Goal: Transaction & Acquisition: Subscribe to service/newsletter

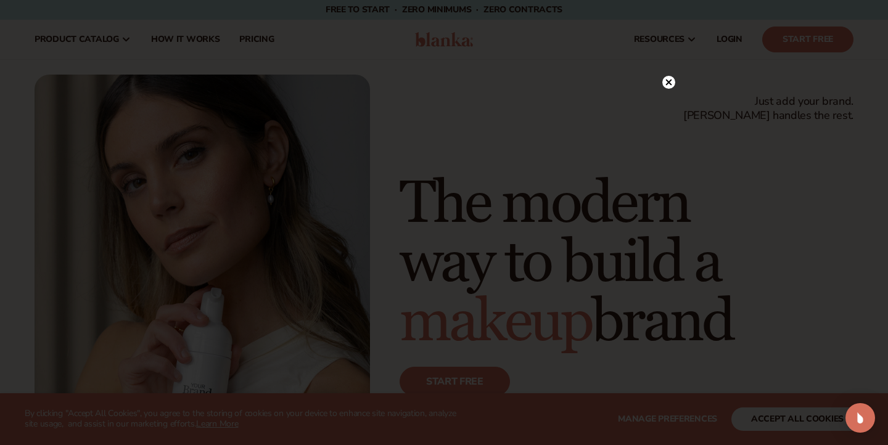
click at [673, 80] on circle at bounding box center [668, 82] width 13 height 13
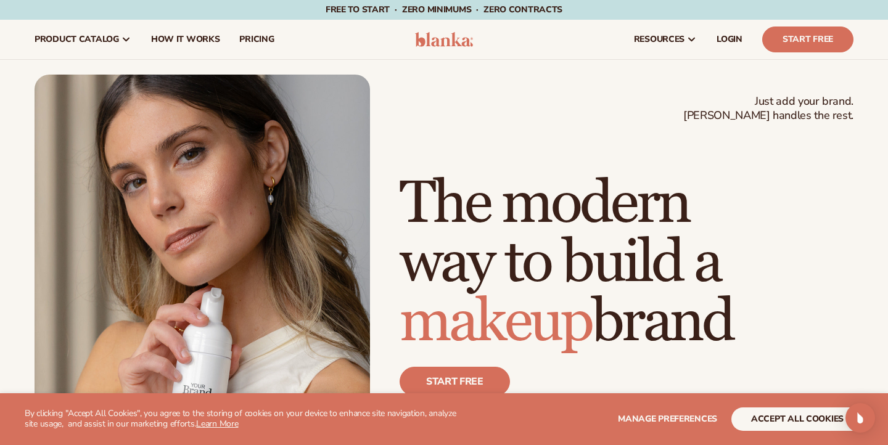
click at [673, 80] on div "Just add your brand. Blanka handles the rest. beauty,[MEDICAL_DATA],wellness,ma…" at bounding box center [444, 286] width 819 height 423
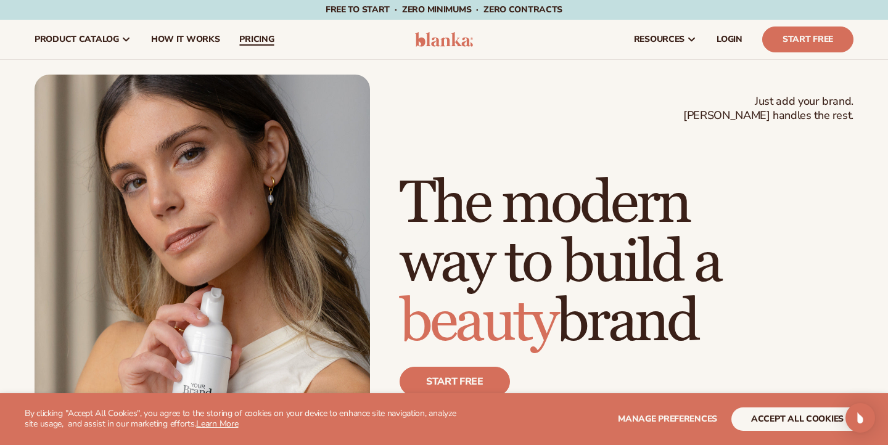
click at [261, 35] on span "pricing" at bounding box center [256, 40] width 35 height 10
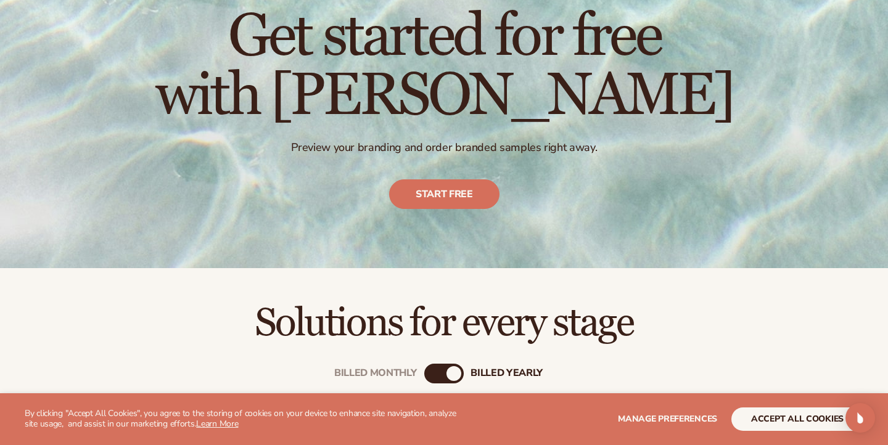
scroll to position [128, 0]
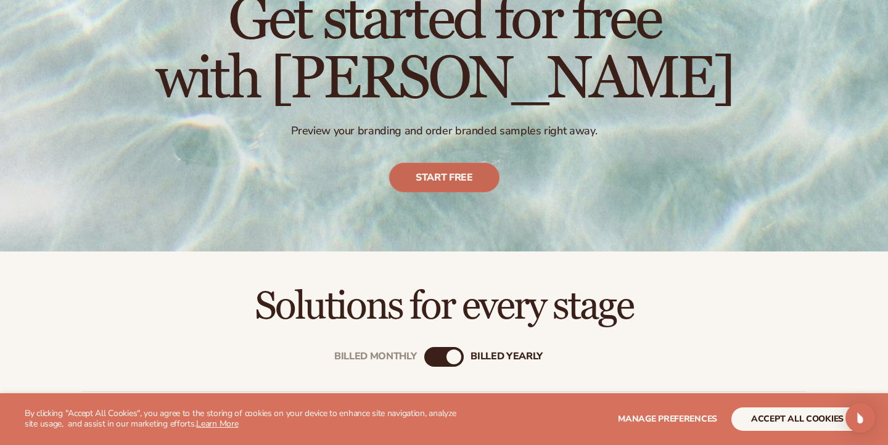
click at [410, 170] on link "Start free" at bounding box center [444, 178] width 110 height 30
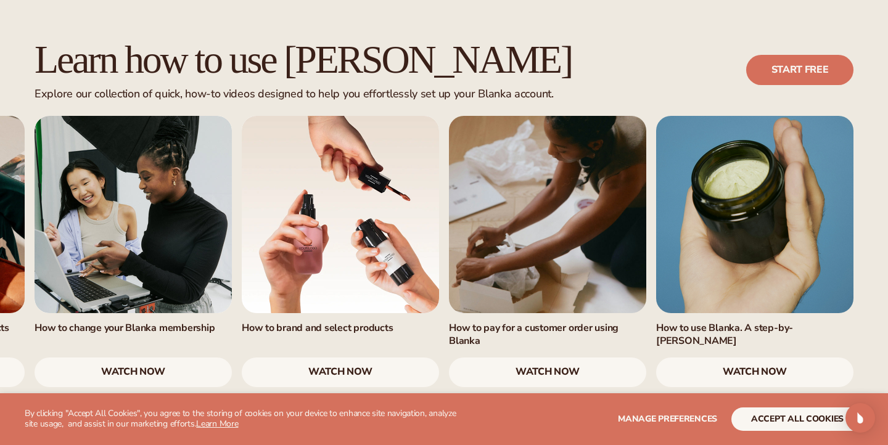
scroll to position [761, 0]
click at [528, 357] on link "watch now" at bounding box center [547, 372] width 197 height 30
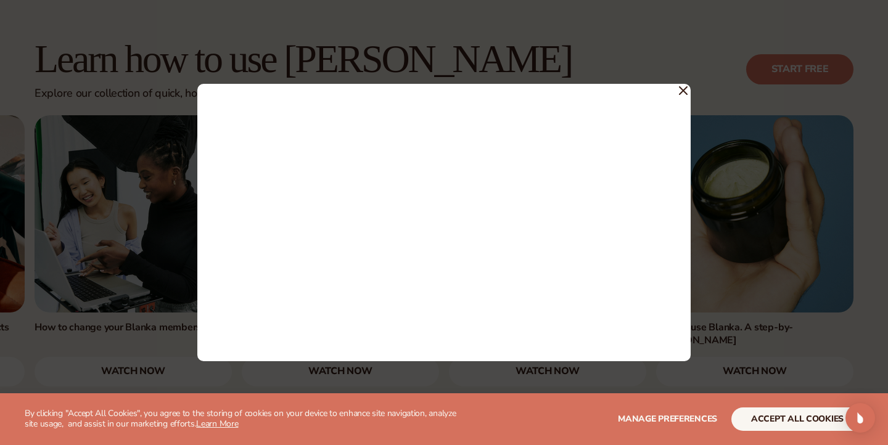
click at [684, 90] on icon at bounding box center [682, 90] width 7 height 7
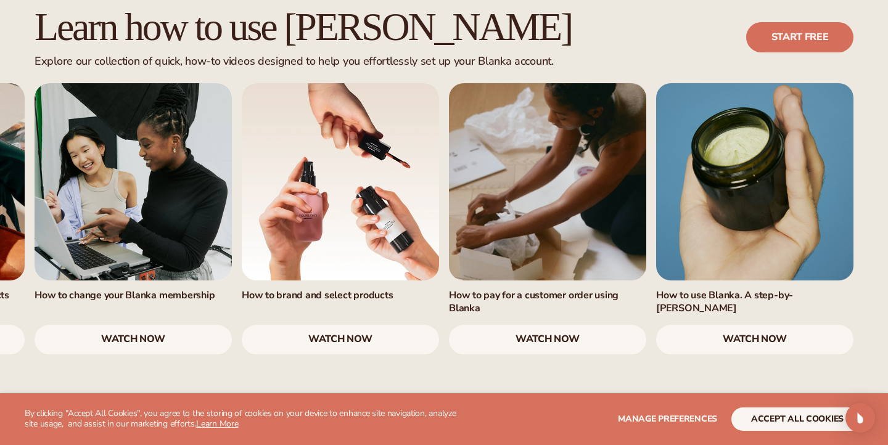
scroll to position [790, 0]
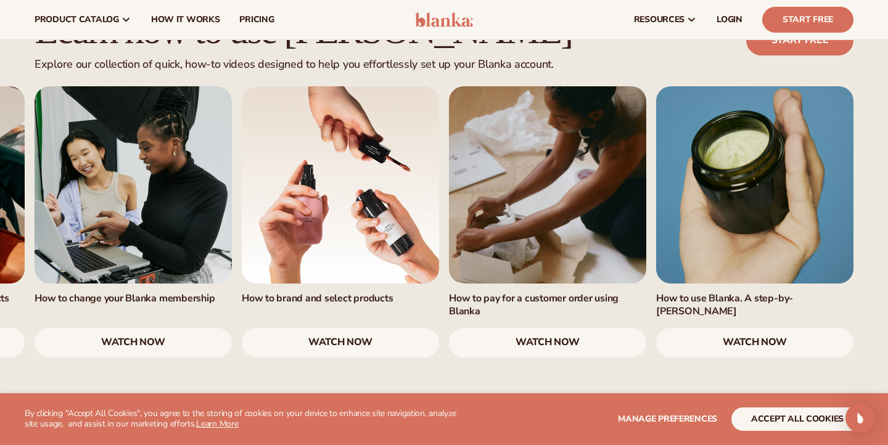
click at [702, 328] on link "watch now" at bounding box center [754, 343] width 197 height 30
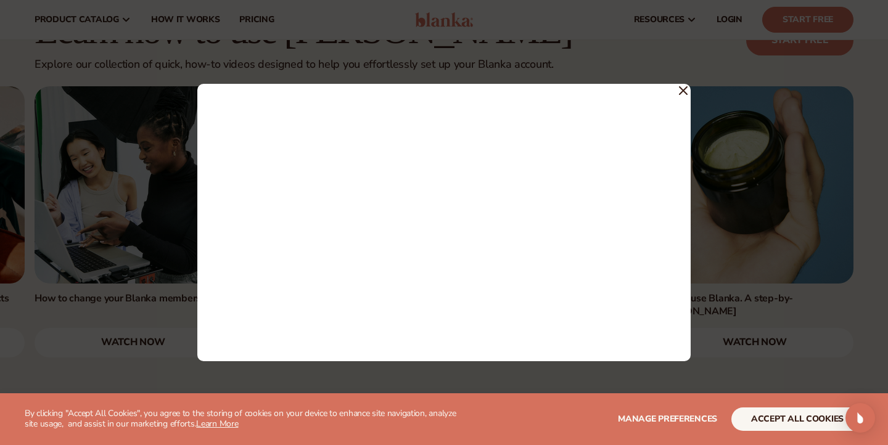
click at [679, 97] on span at bounding box center [683, 90] width 9 height 22
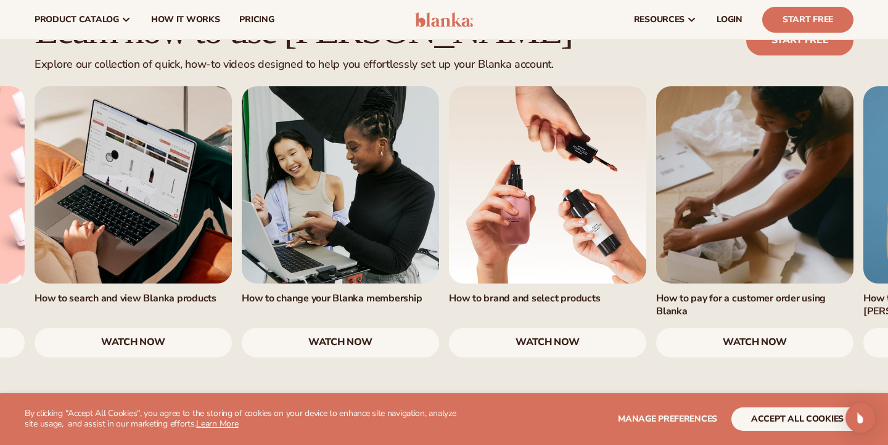
scroll to position [790, 0]
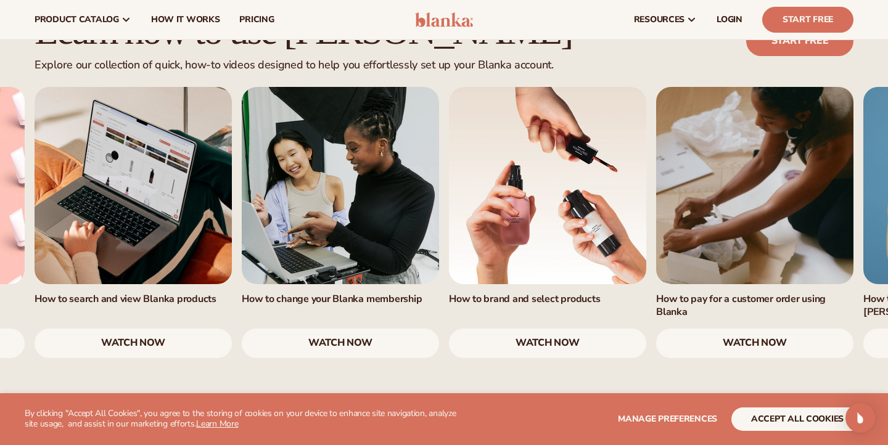
click at [543, 329] on link "watch now" at bounding box center [547, 344] width 197 height 30
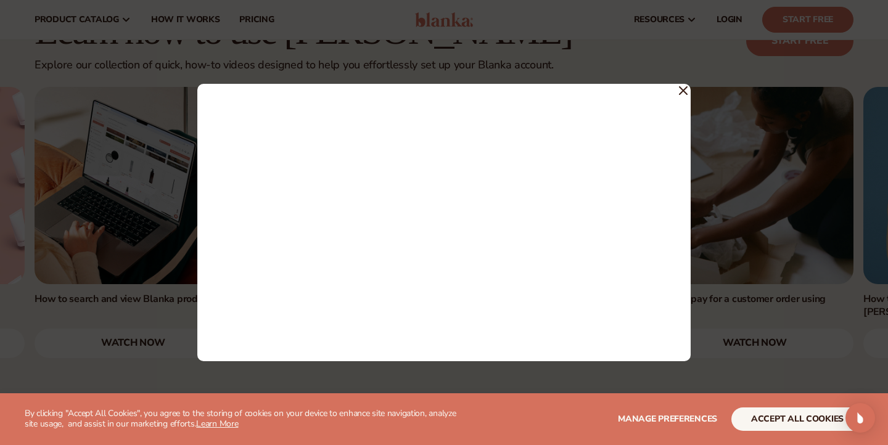
click at [682, 93] on icon at bounding box center [683, 90] width 9 height 9
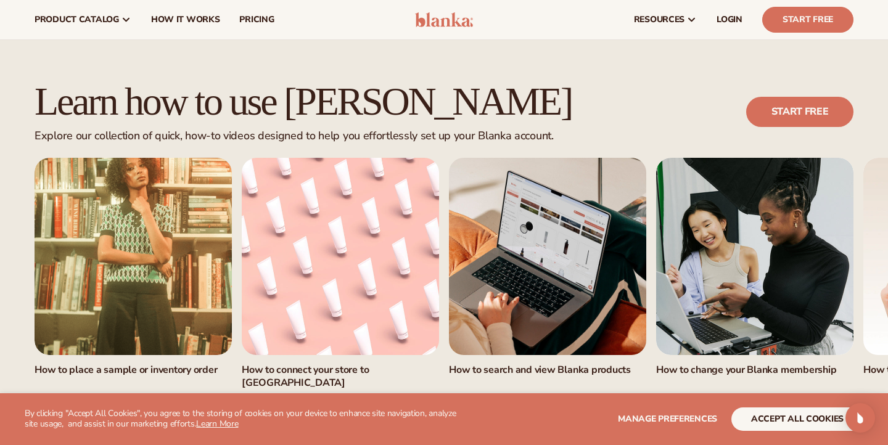
scroll to position [649, 0]
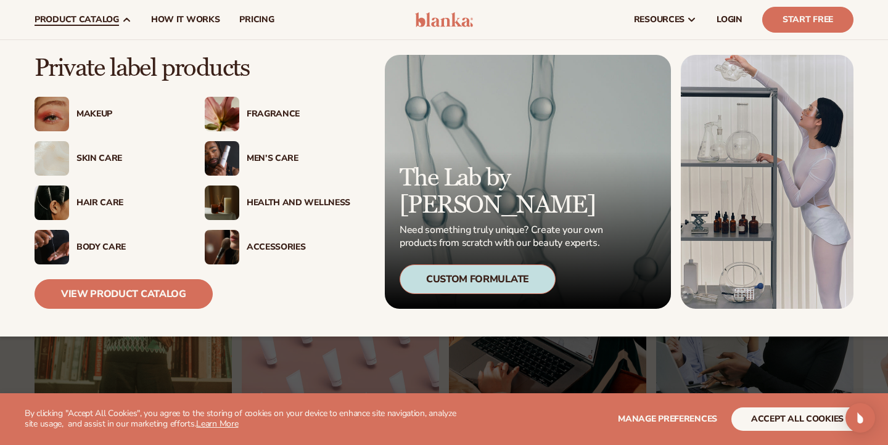
click at [107, 13] on link "product catalog" at bounding box center [83, 19] width 117 height 39
click at [279, 112] on div "Fragrance" at bounding box center [299, 114] width 104 height 10
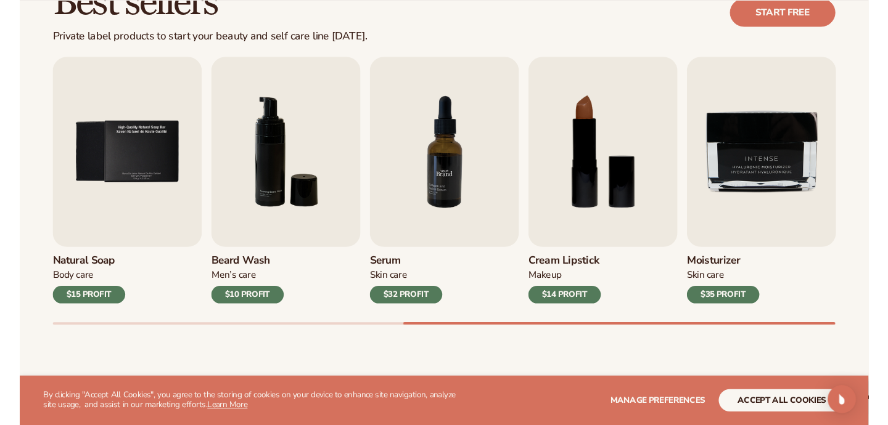
scroll to position [384, 0]
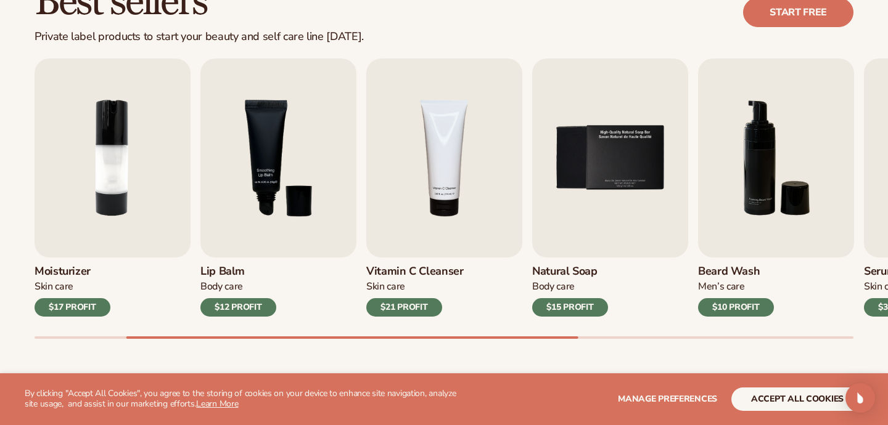
click at [731, 398] on button "accept all cookies" at bounding box center [797, 399] width 132 height 23
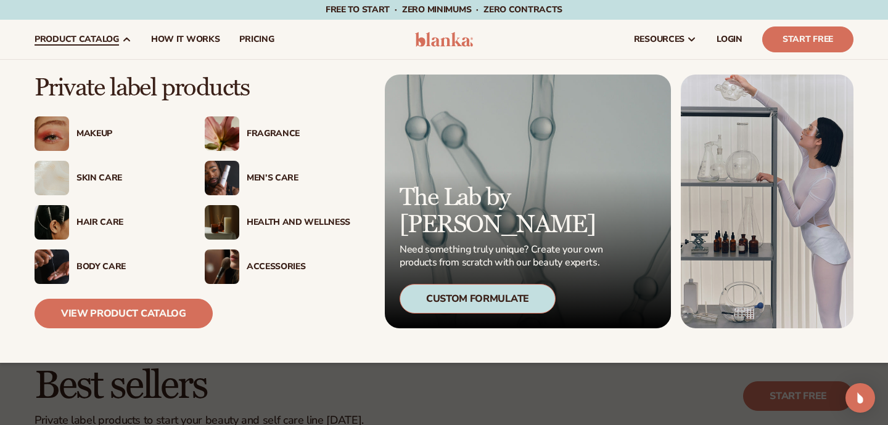
scroll to position [0, 0]
click at [107, 224] on div "Hair Care" at bounding box center [128, 223] width 104 height 10
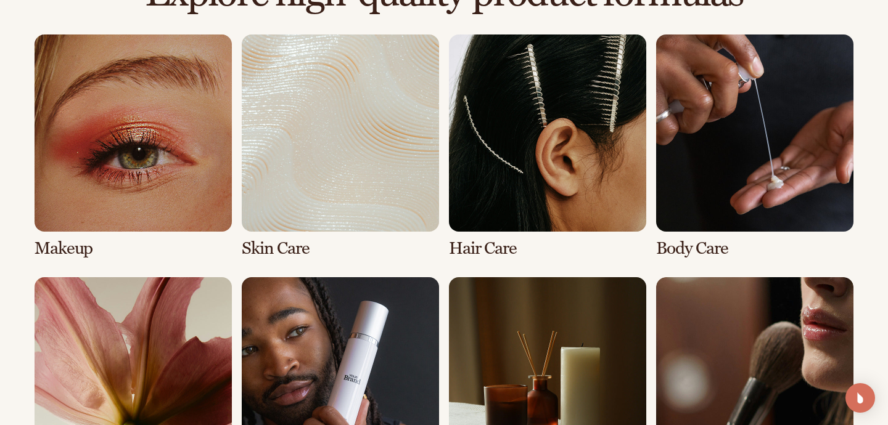
scroll to position [902, 0]
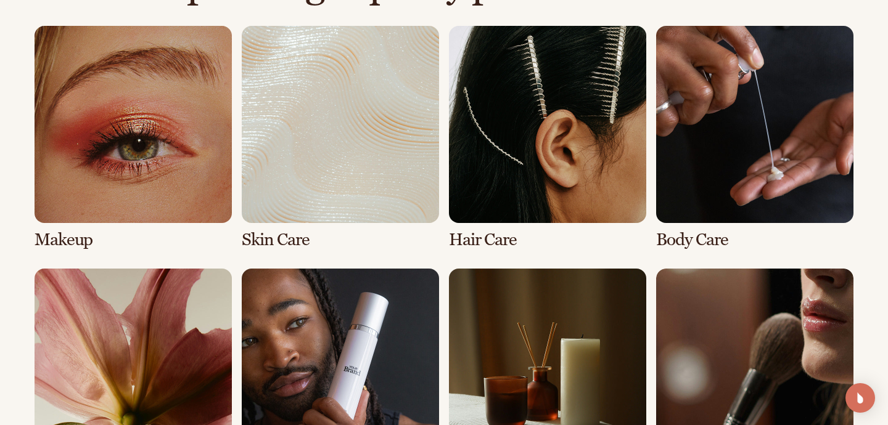
click at [473, 215] on link "3 / 8" at bounding box center [547, 138] width 197 height 224
click at [477, 238] on link "3 / 8" at bounding box center [547, 138] width 197 height 224
